Goal: Transaction & Acquisition: Purchase product/service

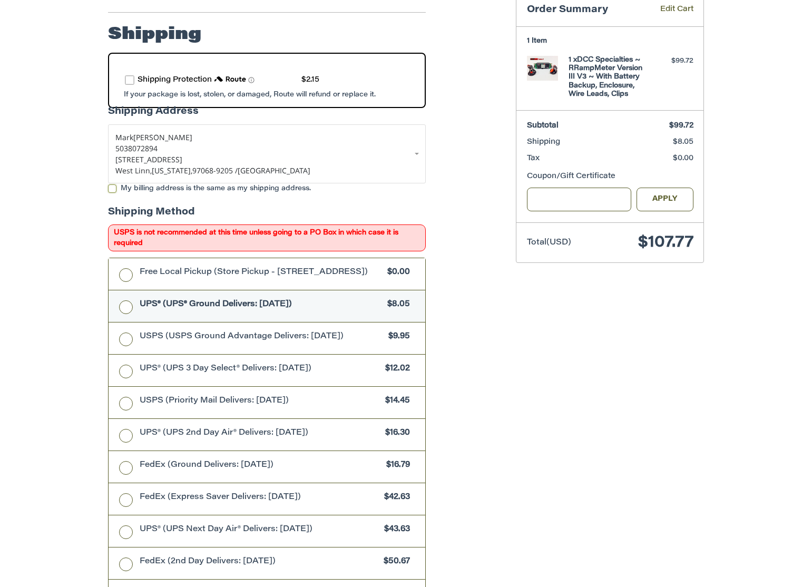
scroll to position [413, 0]
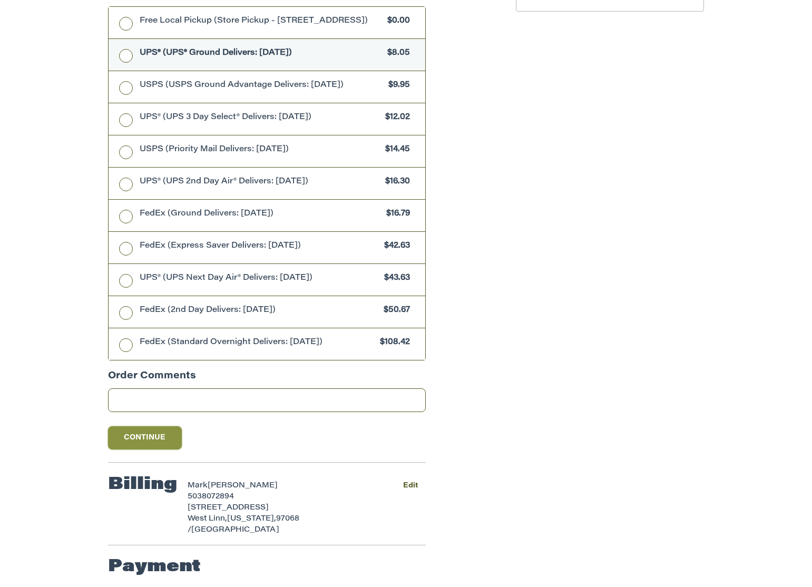
click at [149, 442] on button "Continue" at bounding box center [145, 437] width 74 height 23
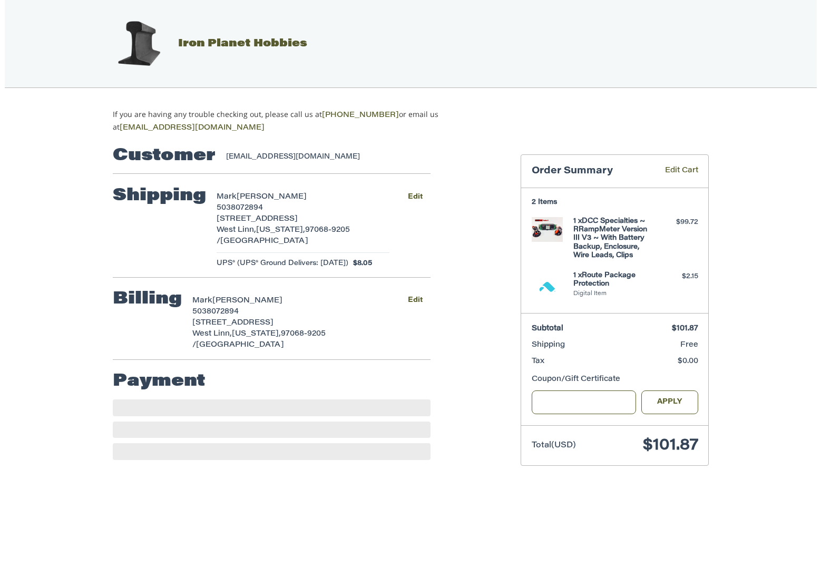
scroll to position [0, 0]
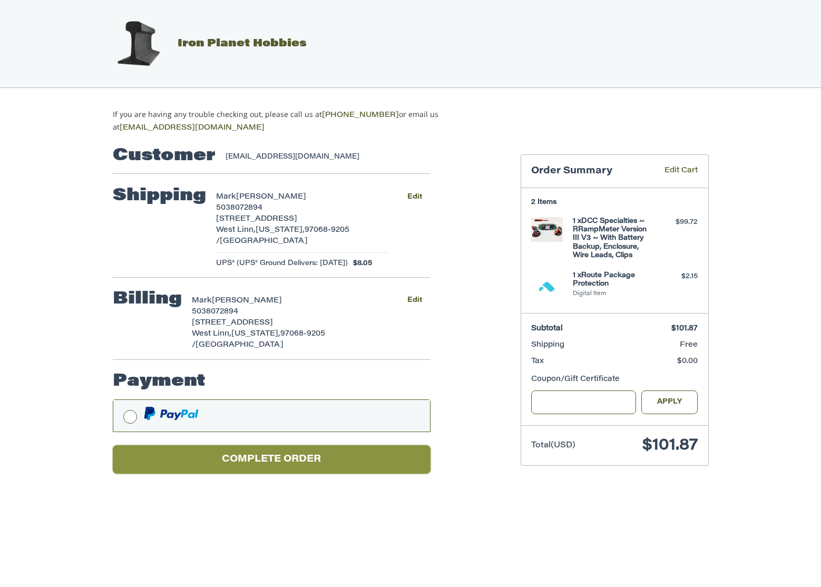
click at [333, 458] on button "Complete order" at bounding box center [272, 459] width 318 height 29
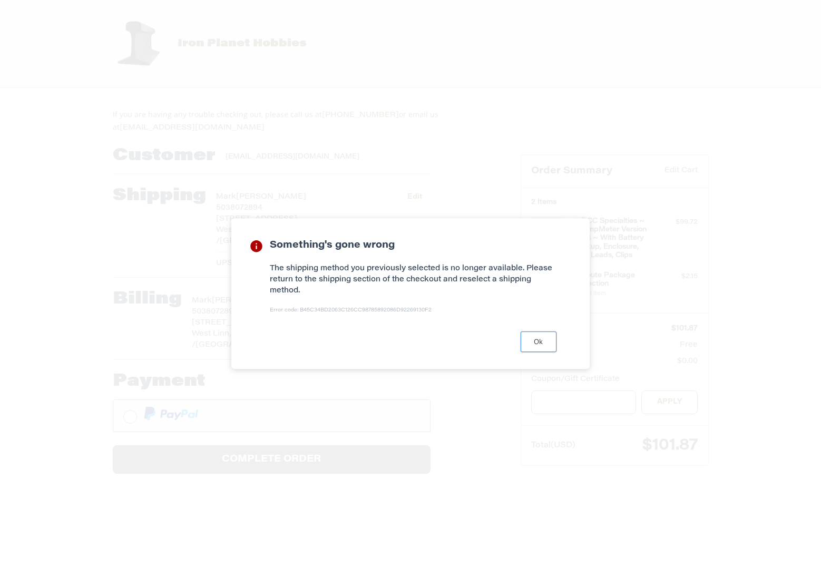
click at [545, 342] on button "Ok" at bounding box center [539, 341] width 36 height 21
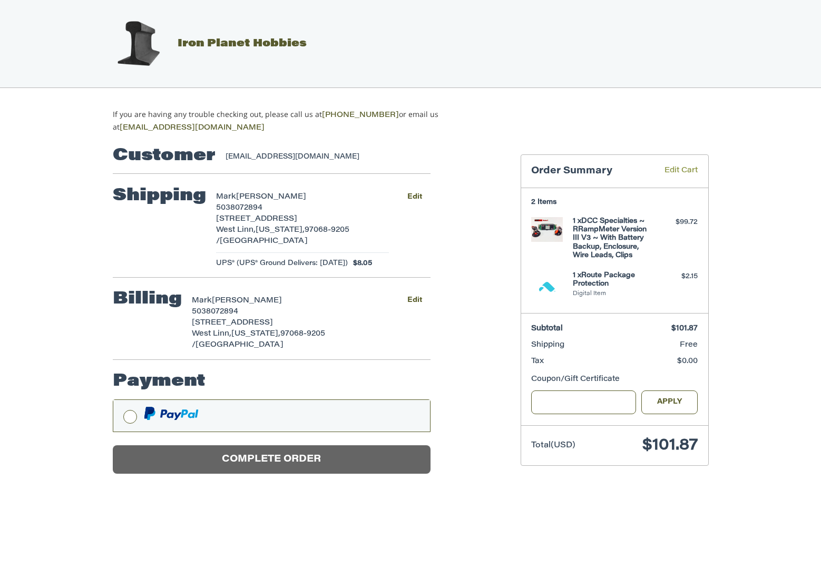
click at [678, 168] on link "Edit Cart" at bounding box center [673, 171] width 48 height 12
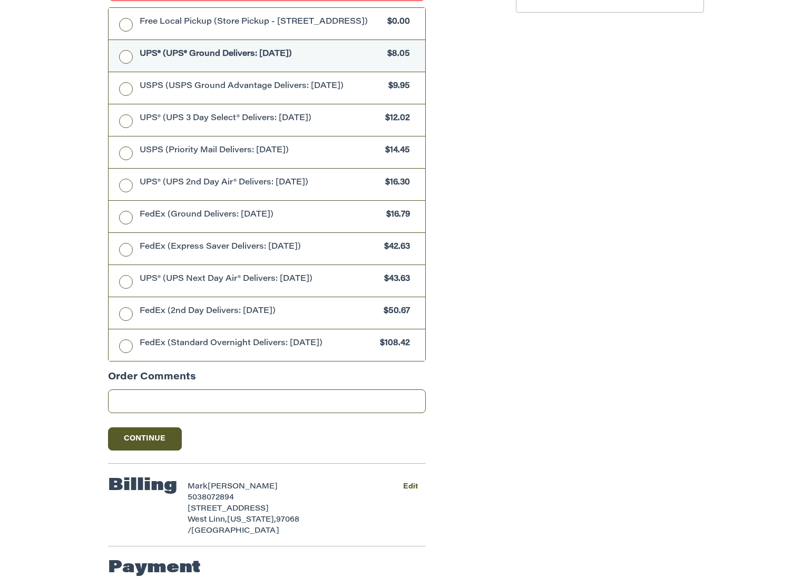
scroll to position [413, 0]
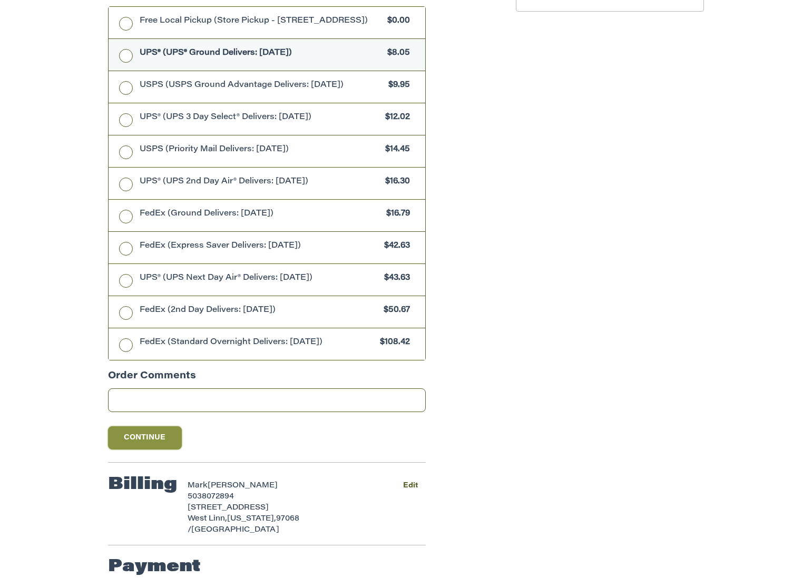
click at [143, 438] on button "Continue" at bounding box center [145, 437] width 74 height 23
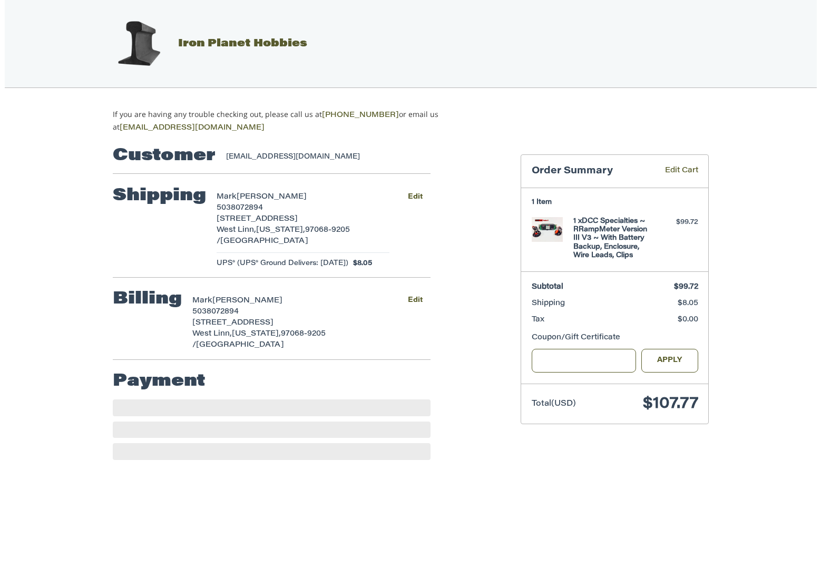
scroll to position [0, 0]
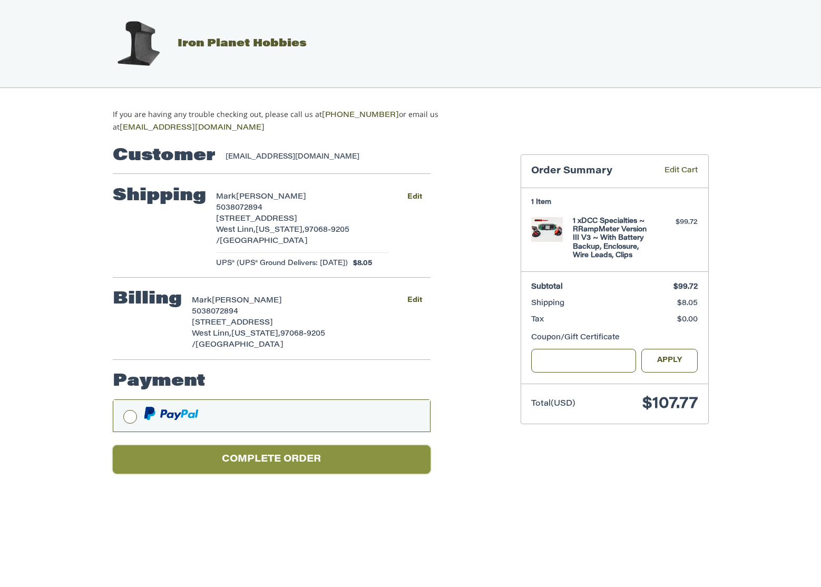
click at [288, 453] on button "Complete order" at bounding box center [272, 459] width 318 height 29
